Goal: Information Seeking & Learning: Learn about a topic

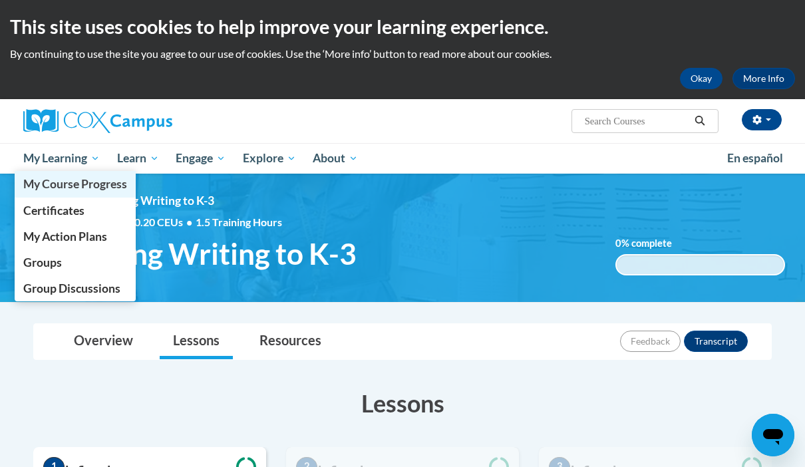
click at [34, 186] on span "My Course Progress" at bounding box center [75, 184] width 104 height 14
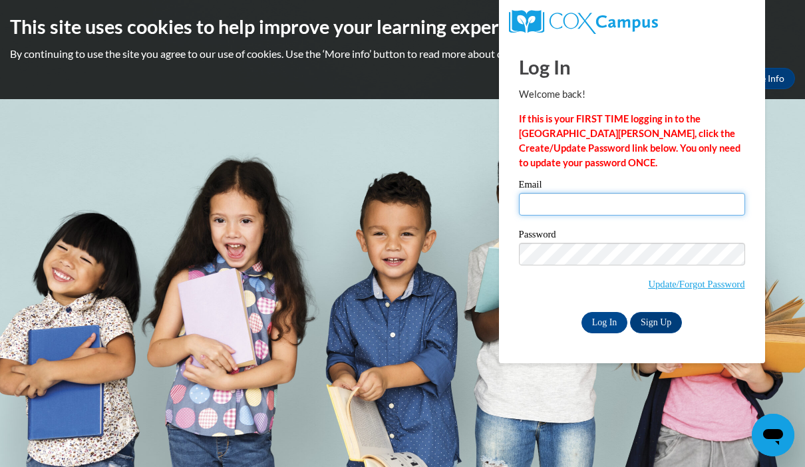
click at [651, 204] on input "Email" at bounding box center [632, 204] width 226 height 23
type input "flewis@sdb.k12.wi.us"
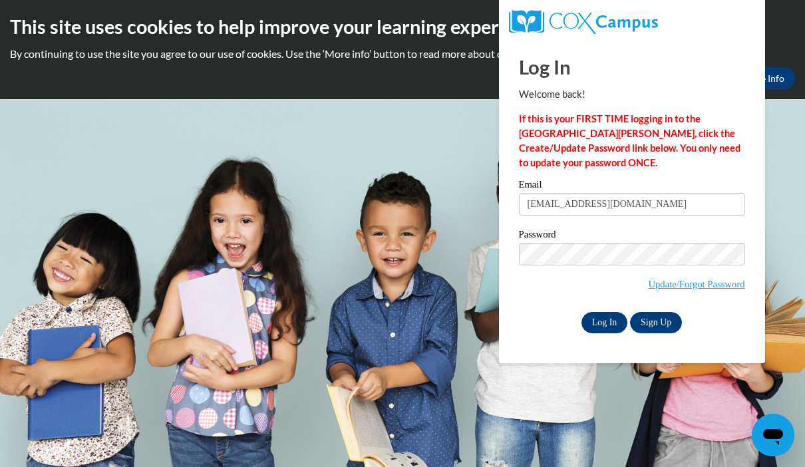
click at [615, 330] on input "Log In" at bounding box center [604, 322] width 47 height 21
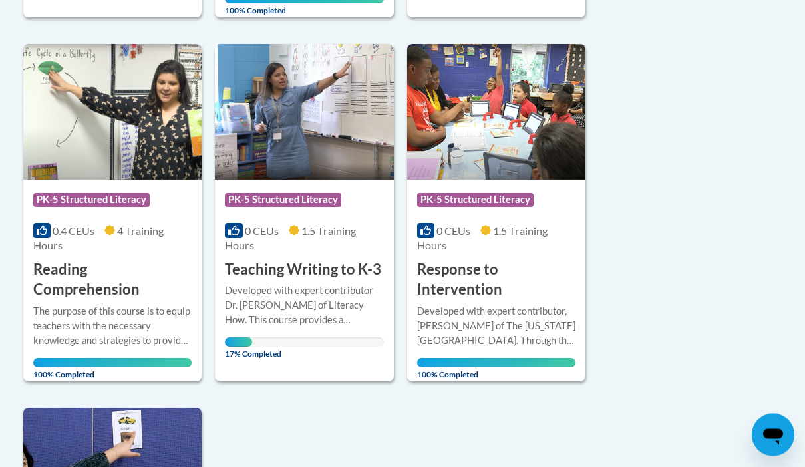
scroll to position [1100, 0]
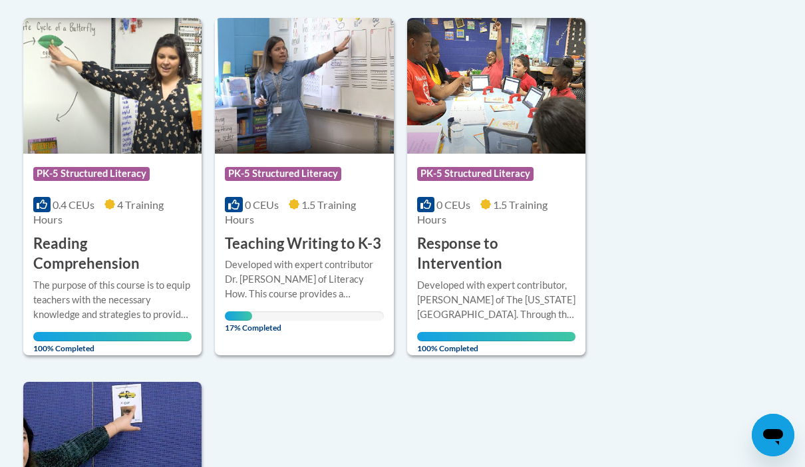
click at [251, 273] on div "Developed with expert contributor Dr. [PERSON_NAME] of Literacy How. This cours…" at bounding box center [304, 279] width 158 height 44
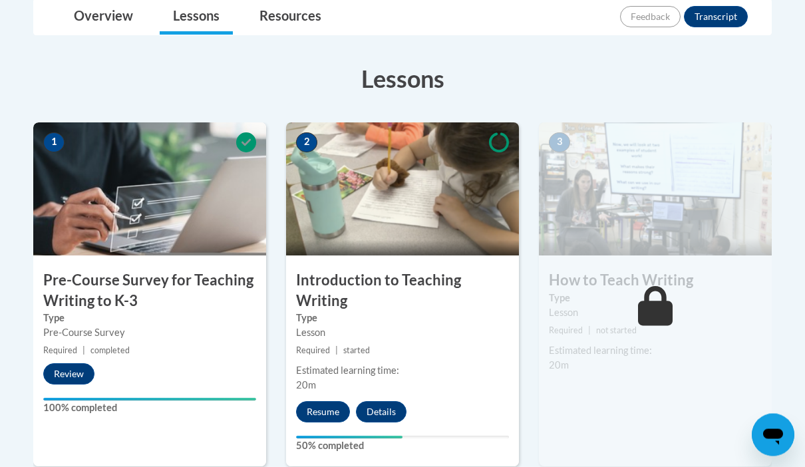
scroll to position [325, 0]
click at [327, 412] on button "Resume" at bounding box center [323, 411] width 54 height 21
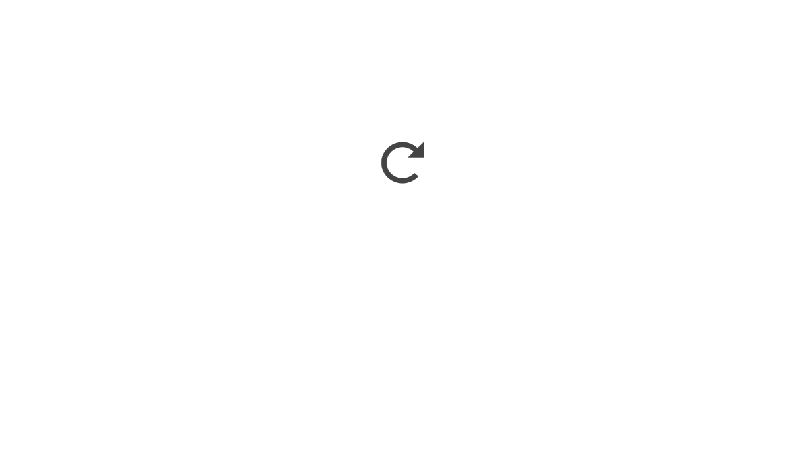
scroll to position [486, 0]
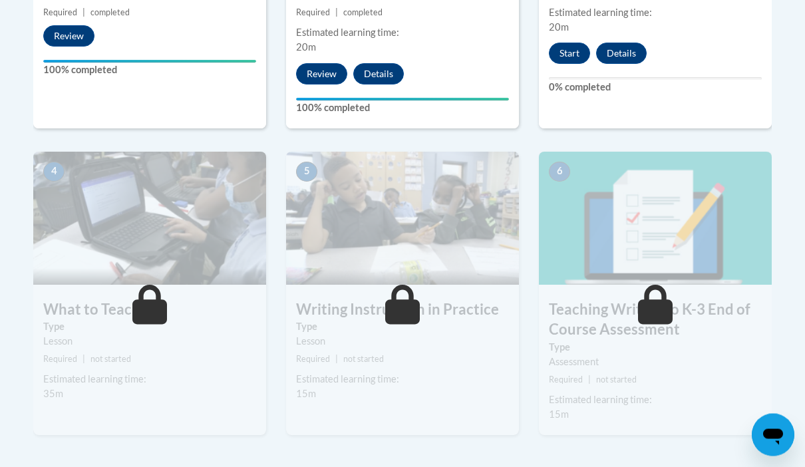
scroll to position [550, 0]
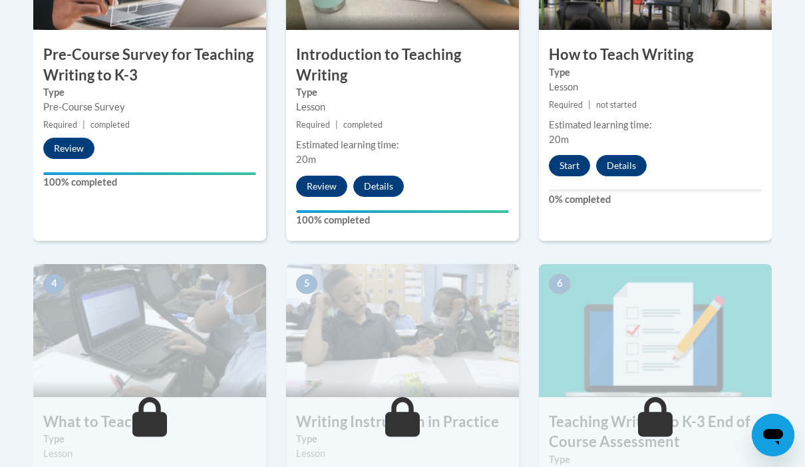
click at [576, 164] on button "Start" at bounding box center [569, 165] width 41 height 21
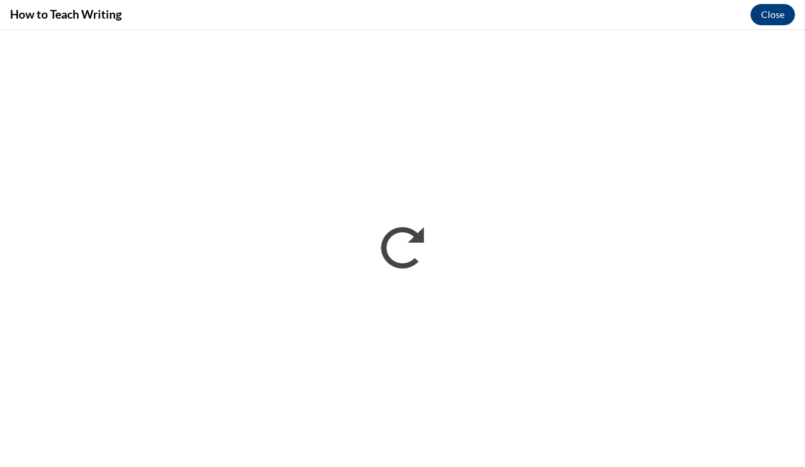
scroll to position [0, 0]
